Goal: Task Accomplishment & Management: Use online tool/utility

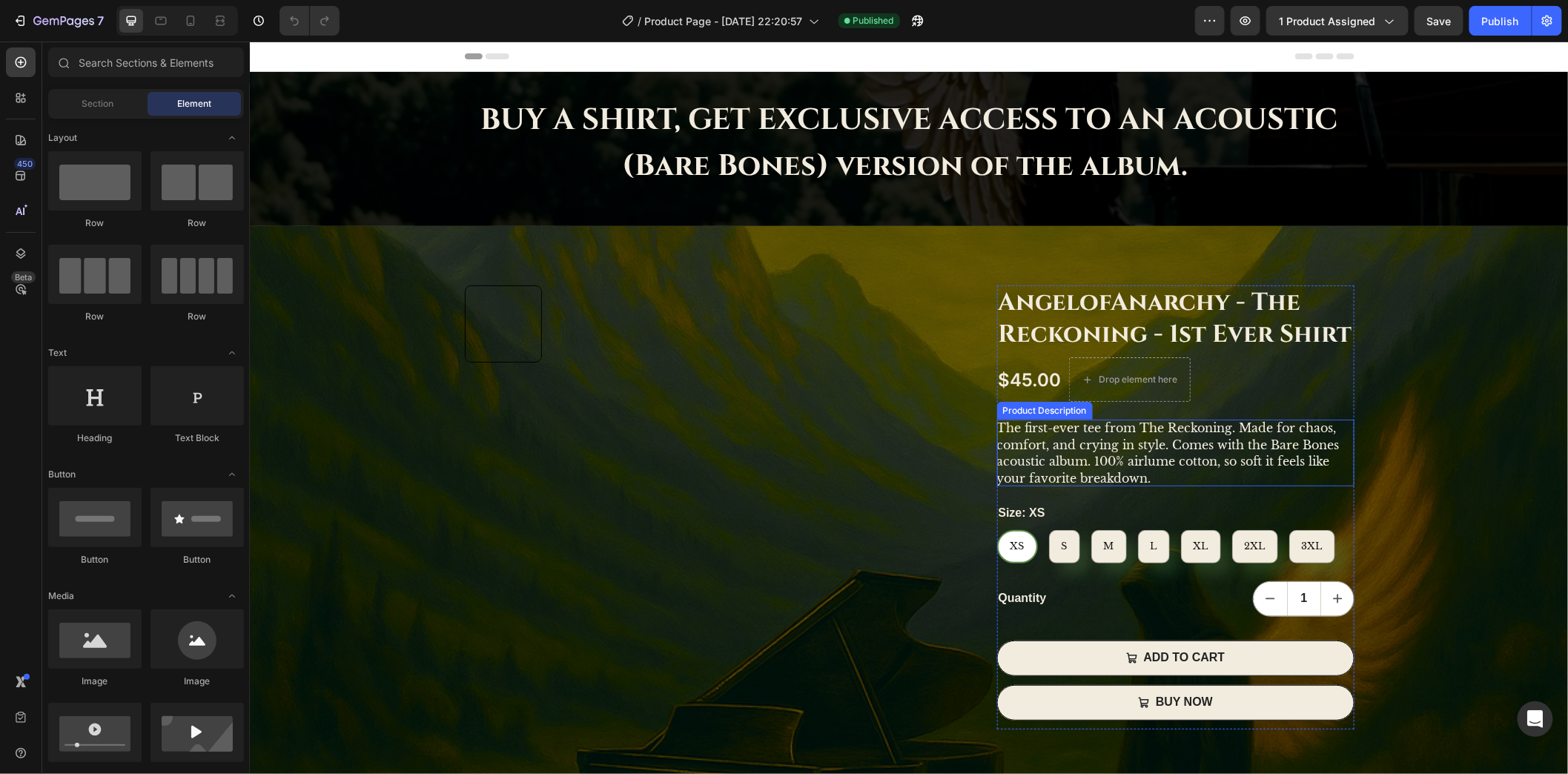
scroll to position [143, 0]
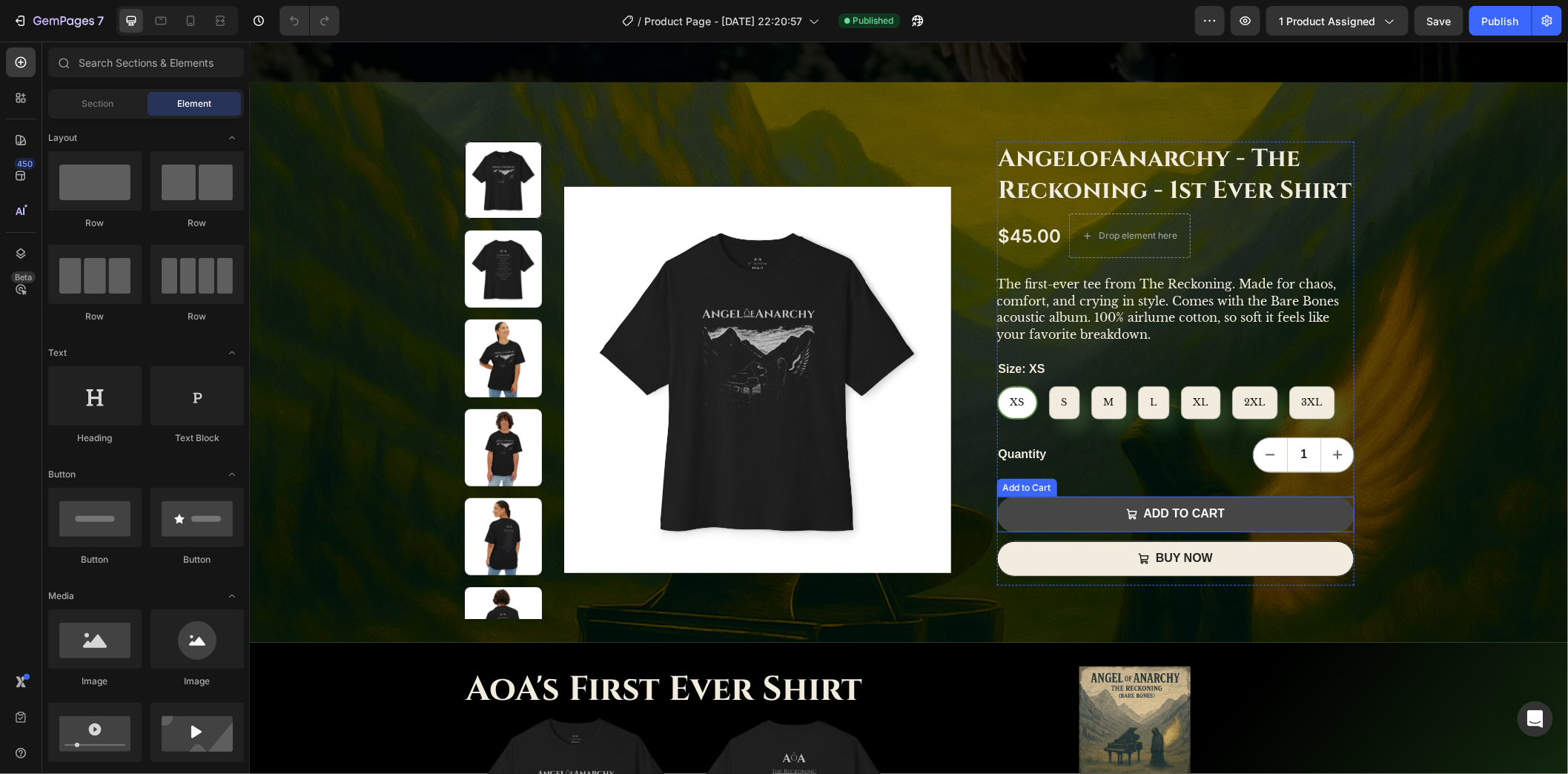
click at [1074, 510] on button "ADD TO CART" at bounding box center [1175, 513] width 357 height 35
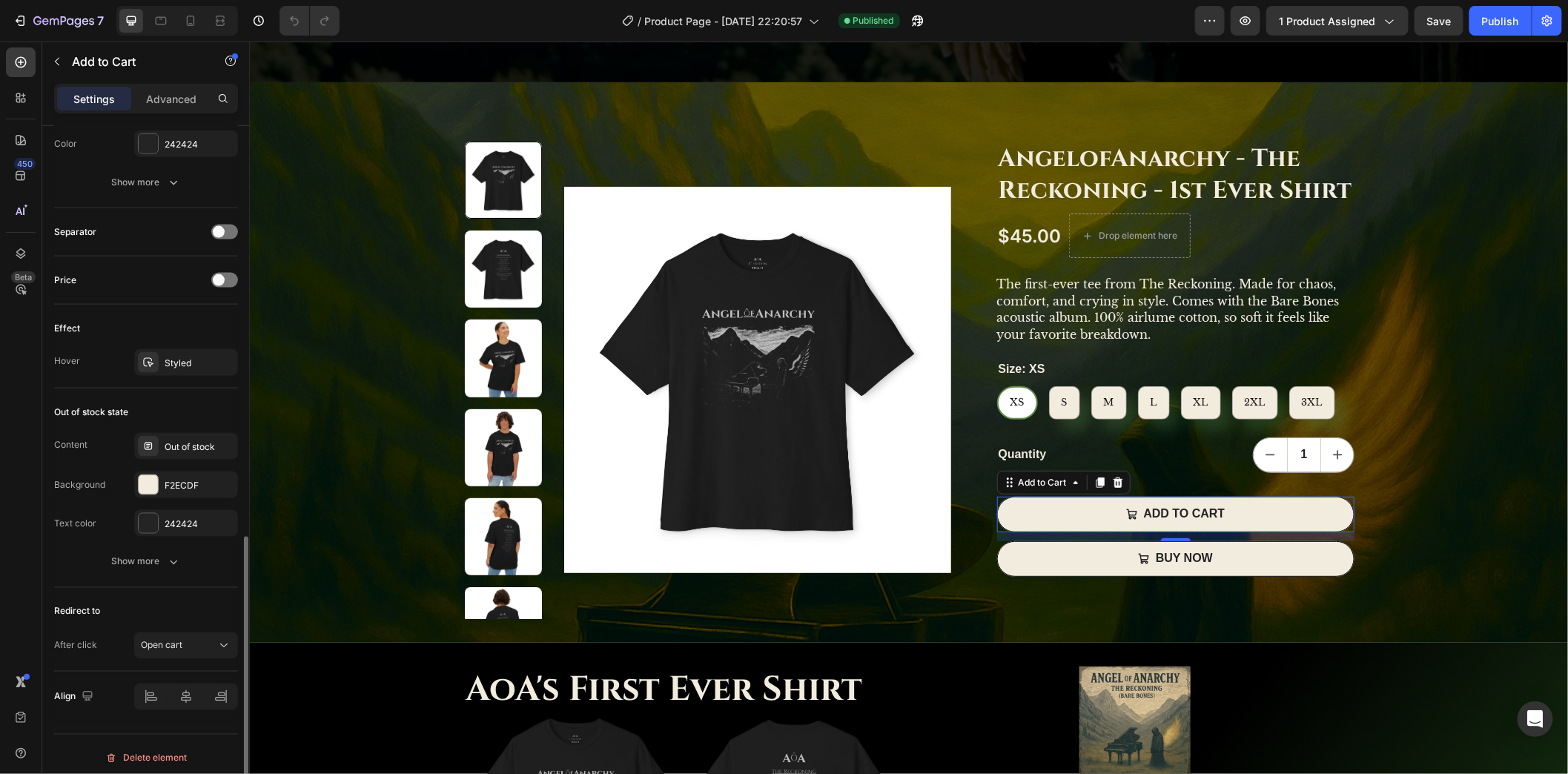
scroll to position [1008, 0]
click at [181, 551] on button "Show more" at bounding box center [146, 561] width 184 height 27
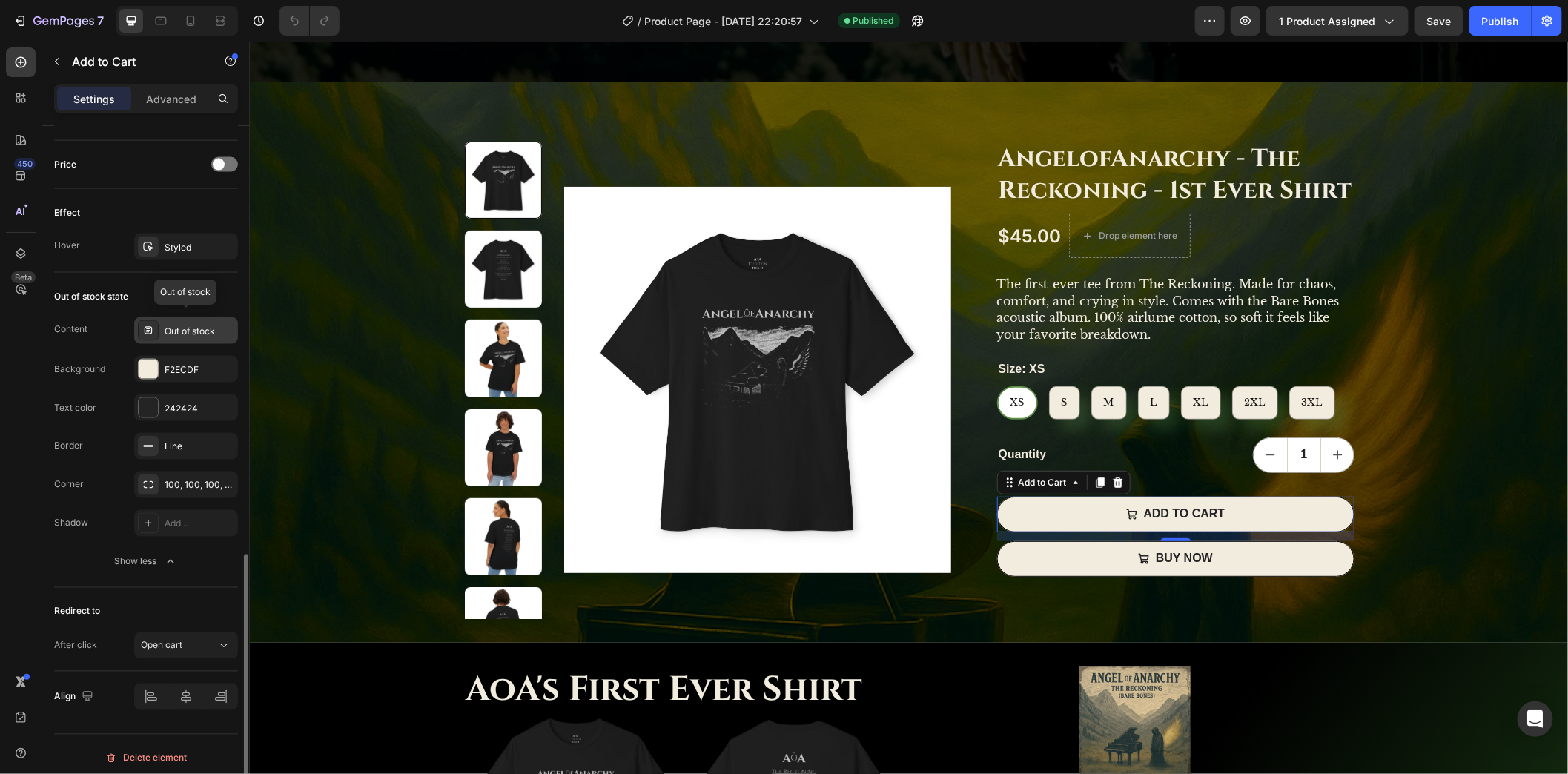
click at [177, 325] on div "Out of stock" at bounding box center [199, 331] width 69 height 13
click at [106, 293] on div "Out of stock state" at bounding box center [91, 296] width 74 height 13
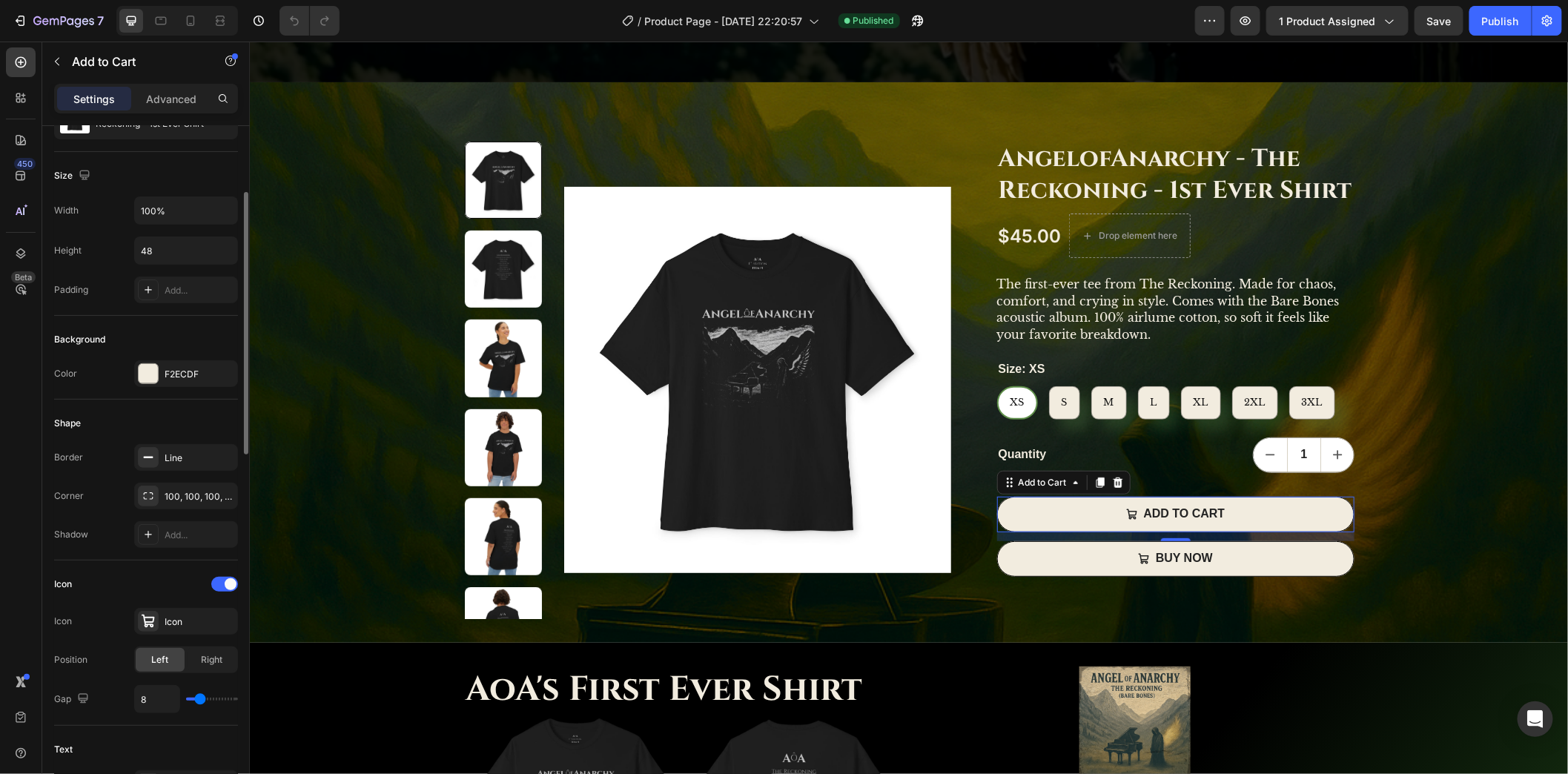
scroll to position [0, 0]
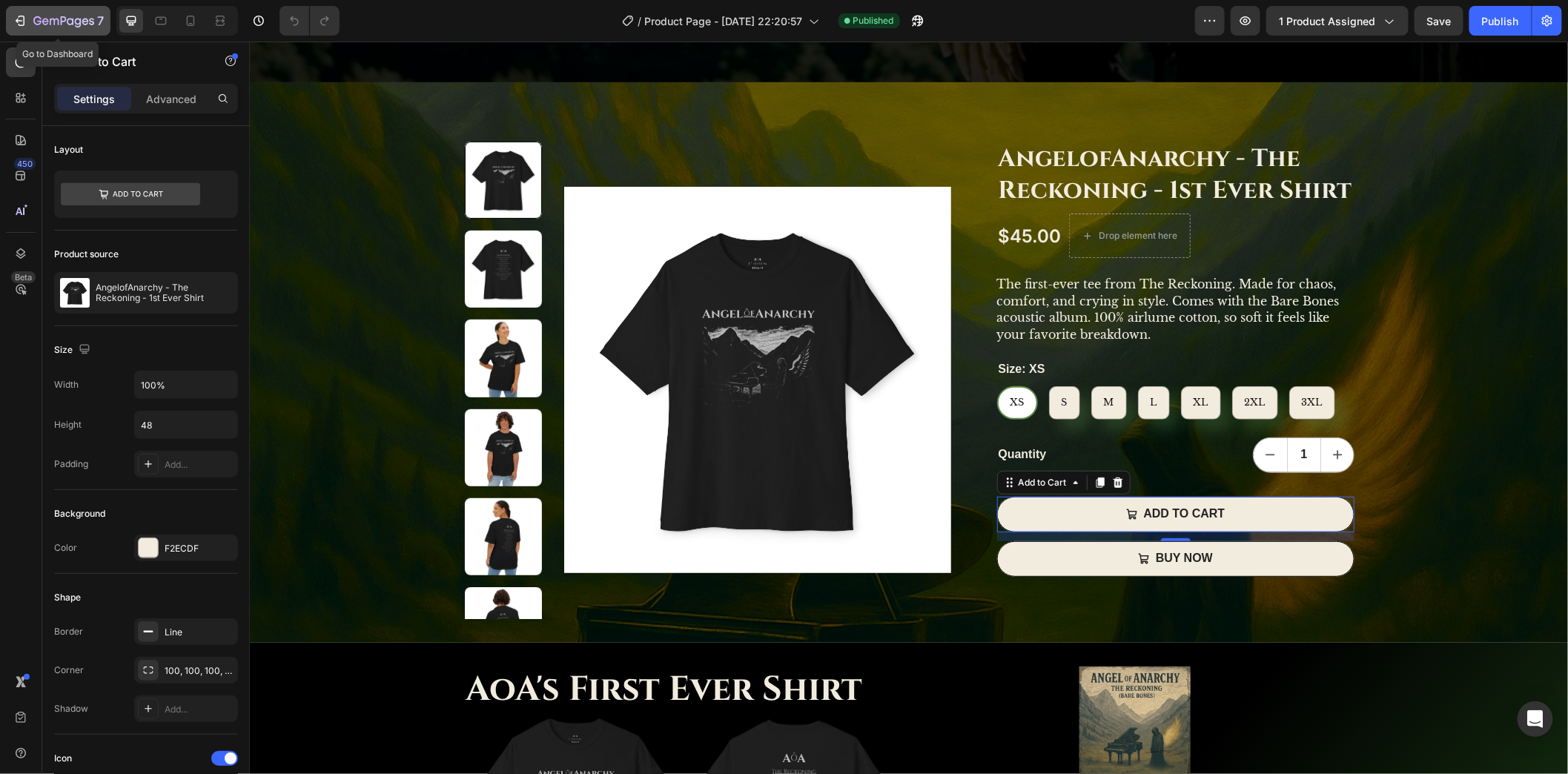
click at [27, 13] on icon "button" at bounding box center [19, 20] width 15 height 15
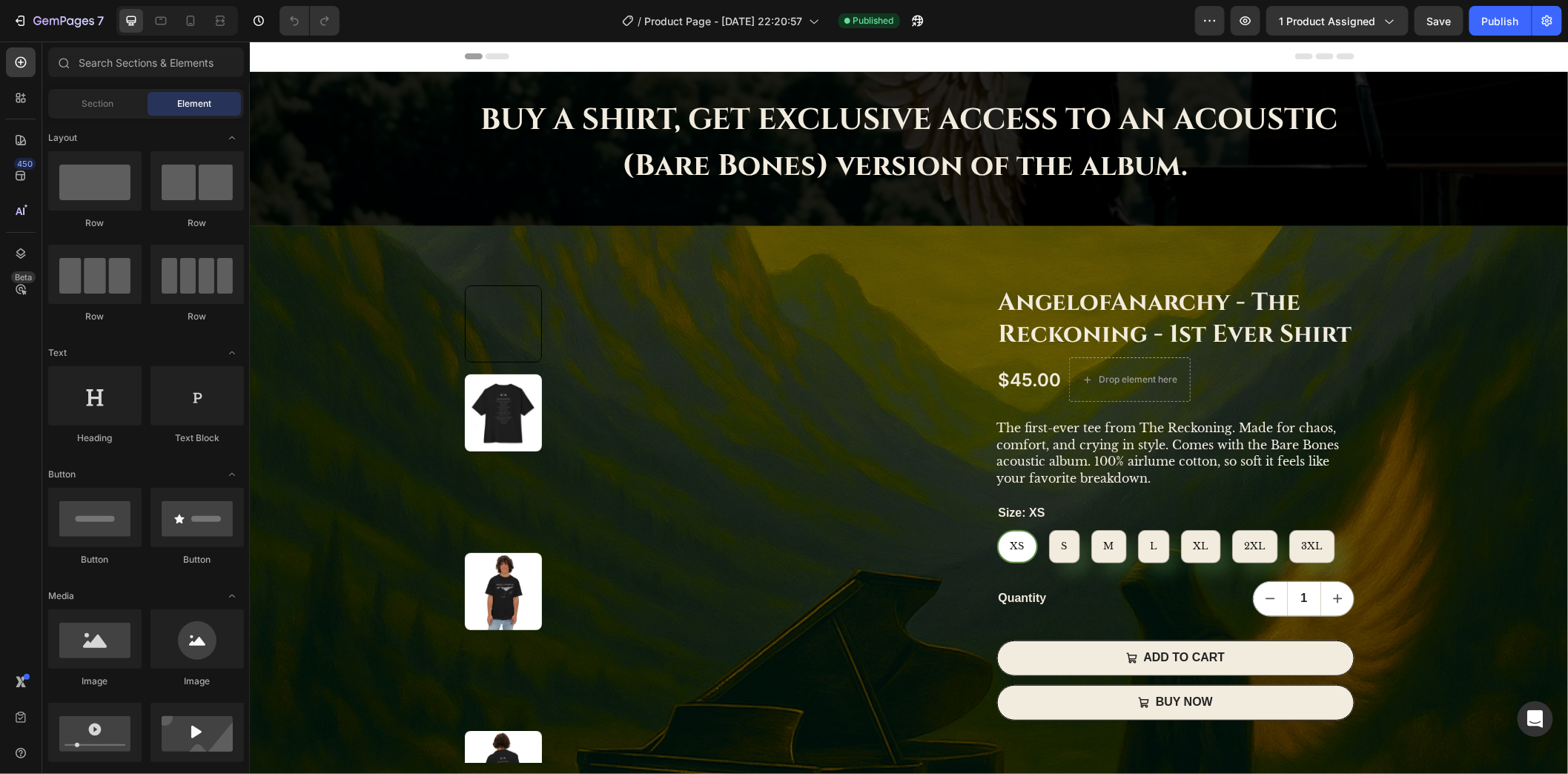
scroll to position [3, 0]
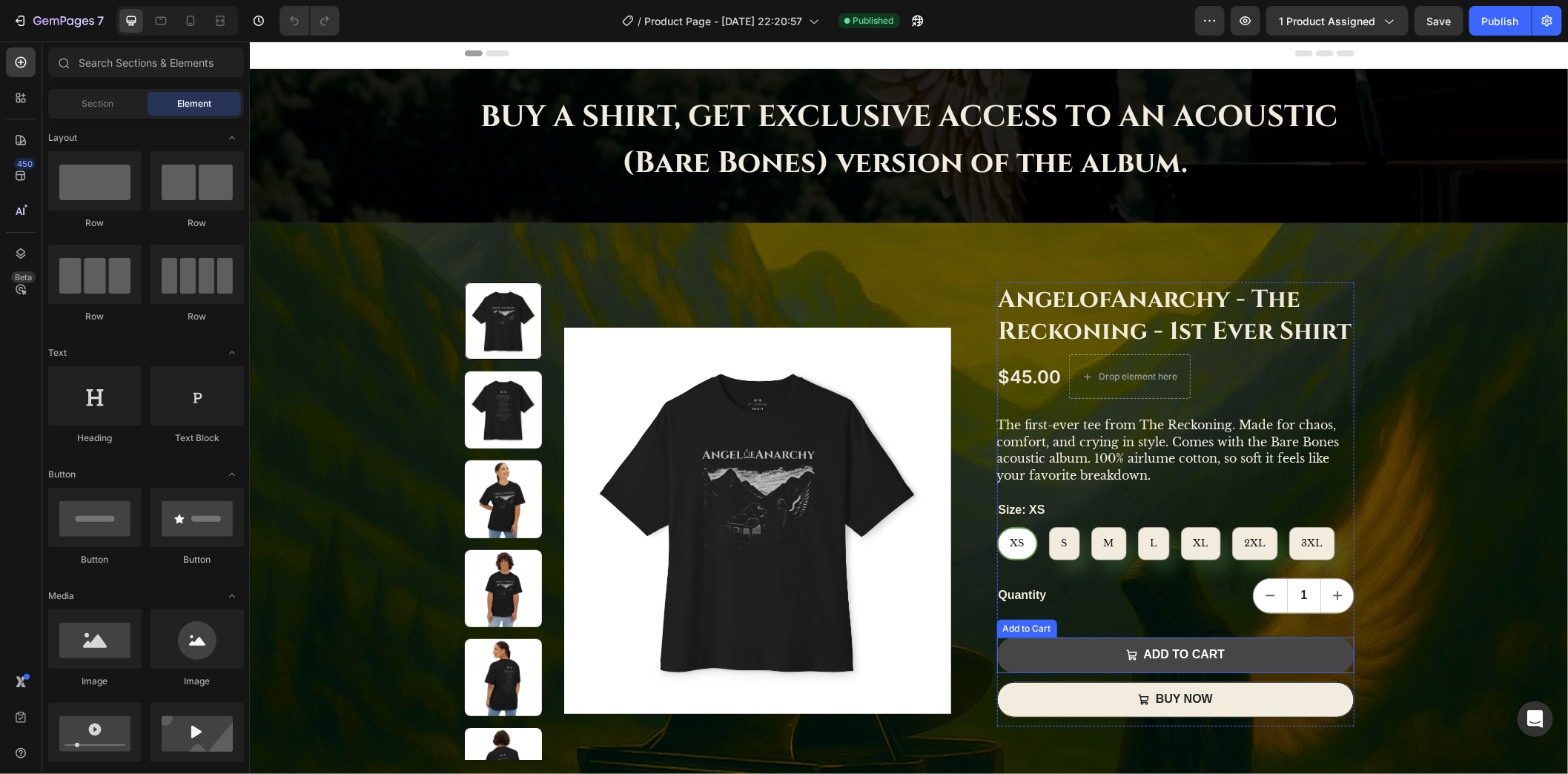
click at [1233, 652] on button "ADD TO CART" at bounding box center [1175, 655] width 357 height 35
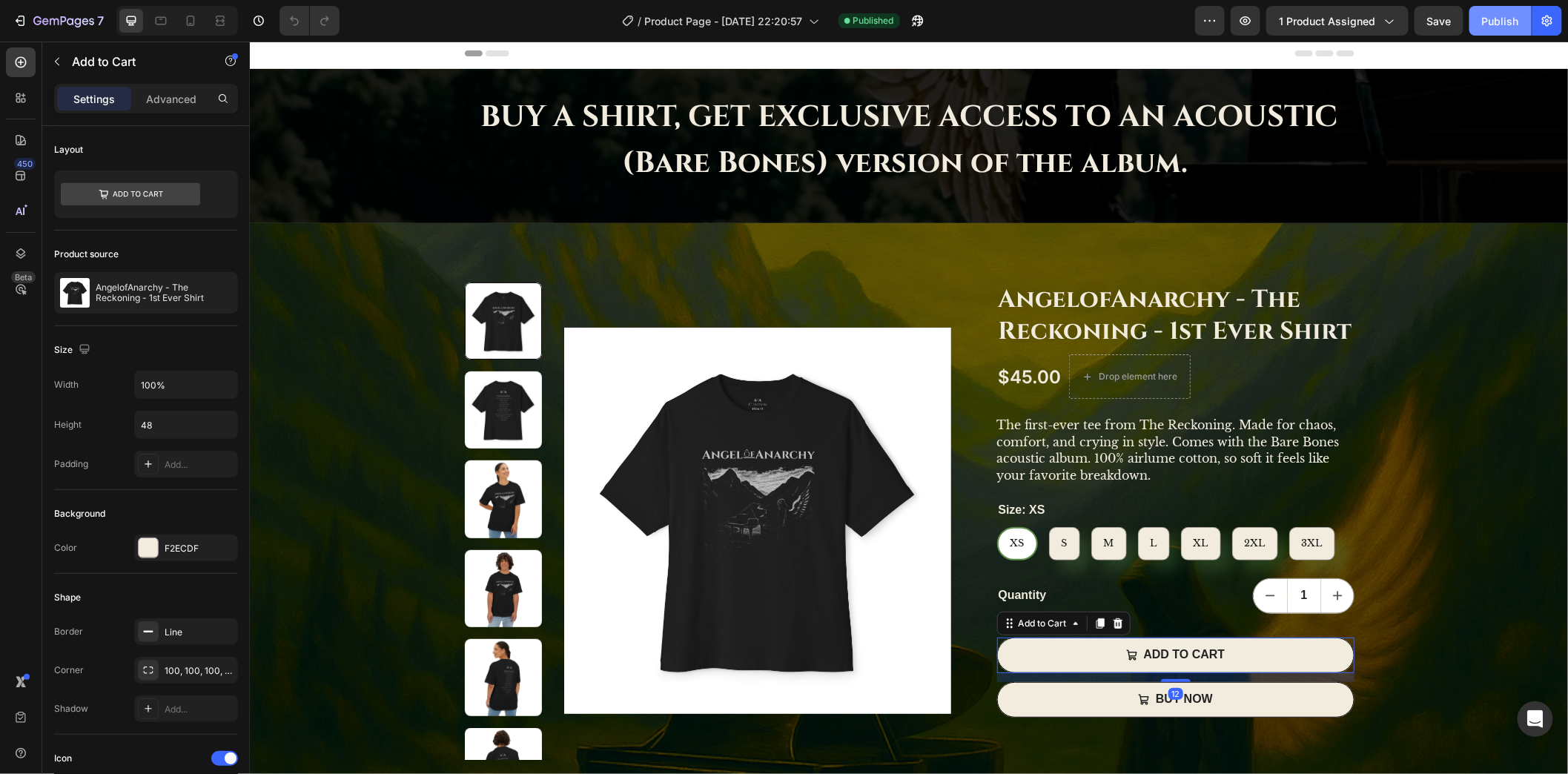
click at [1501, 17] on div "Publish" at bounding box center [1500, 21] width 37 height 15
click at [196, 18] on icon at bounding box center [190, 20] width 15 height 15
type input "42"
type input "14"
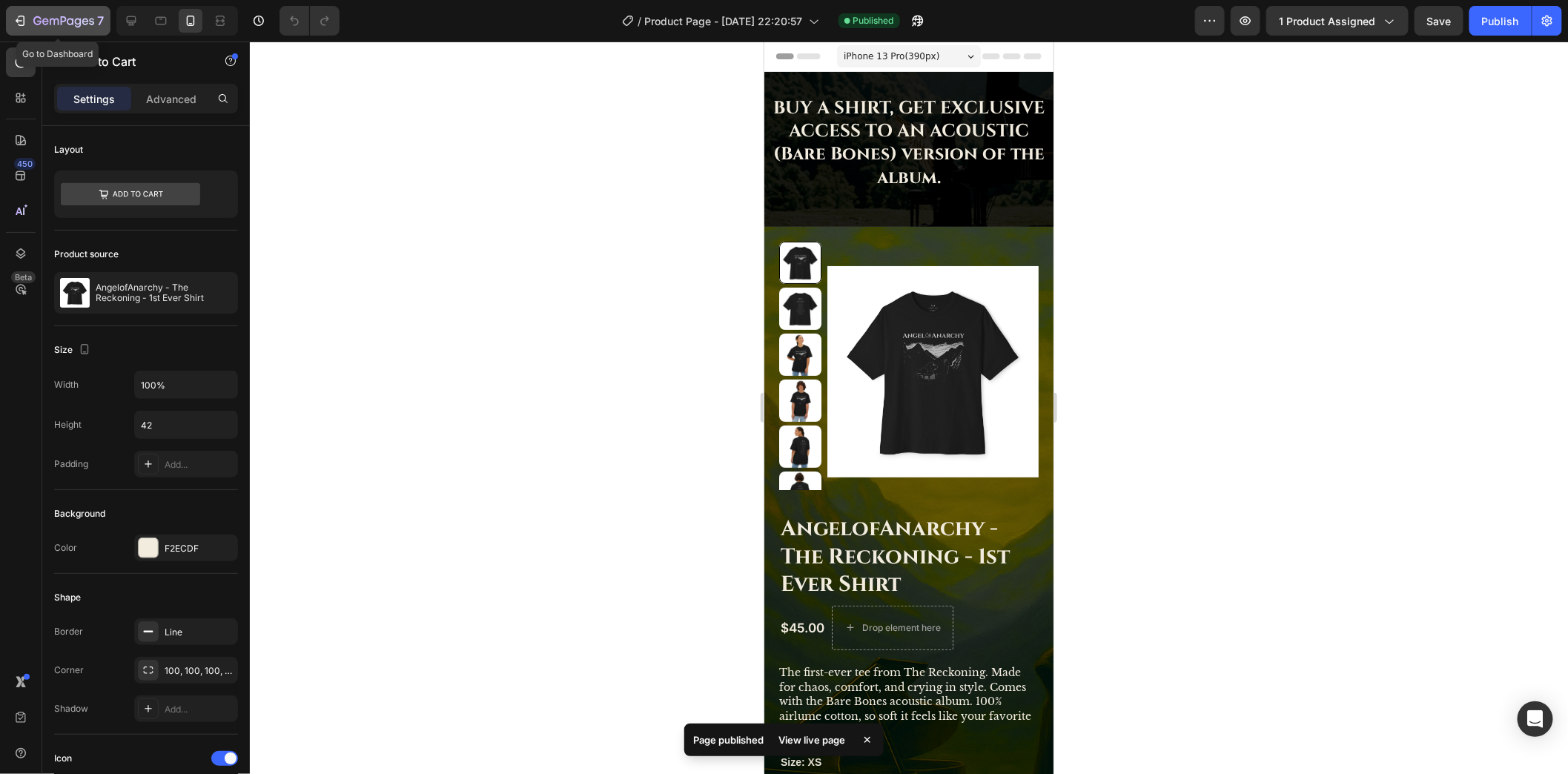
click at [66, 20] on icon "button" at bounding box center [63, 22] width 61 height 12
